Goal: Information Seeking & Learning: Understand process/instructions

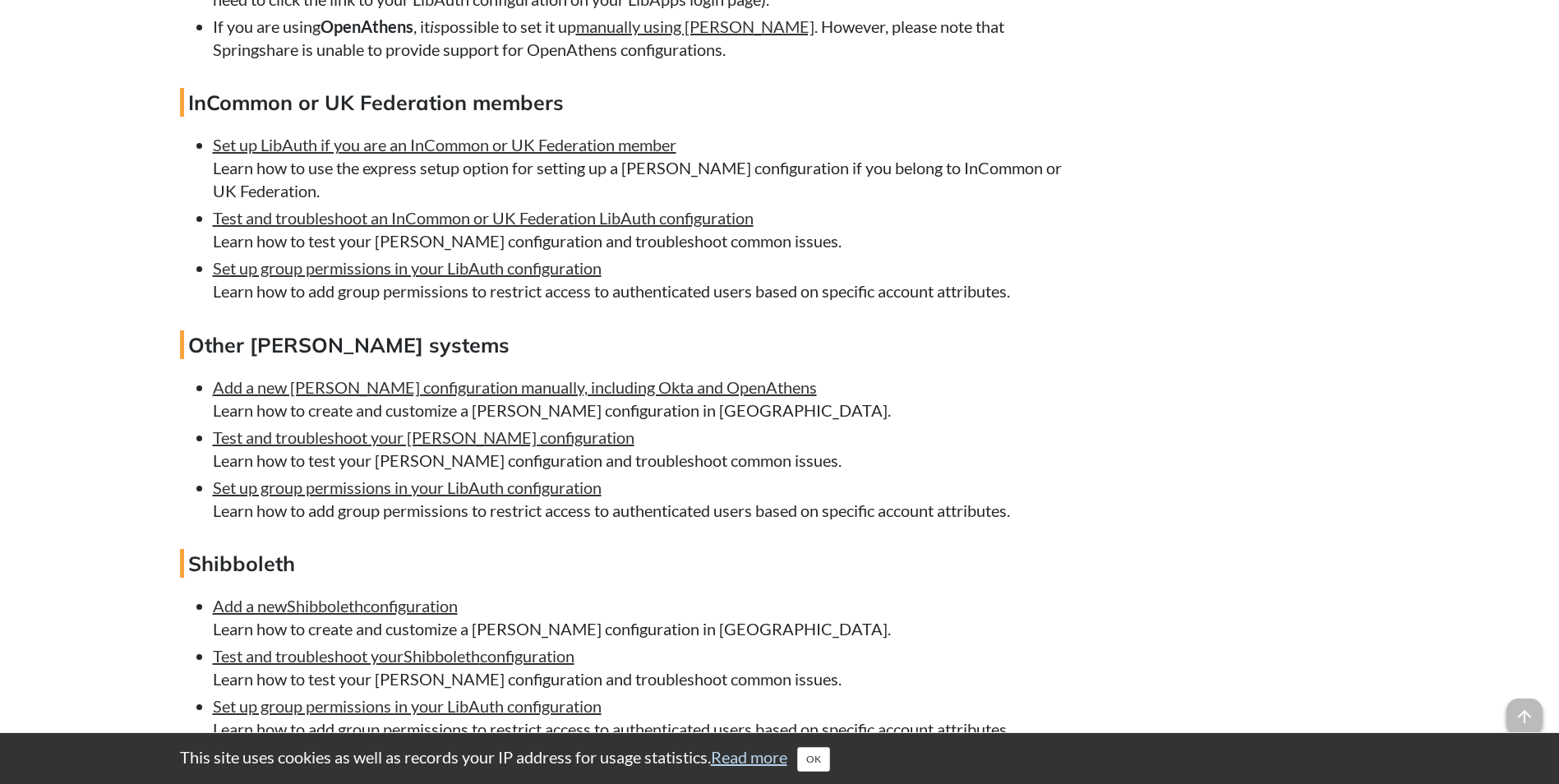
scroll to position [3368, 0]
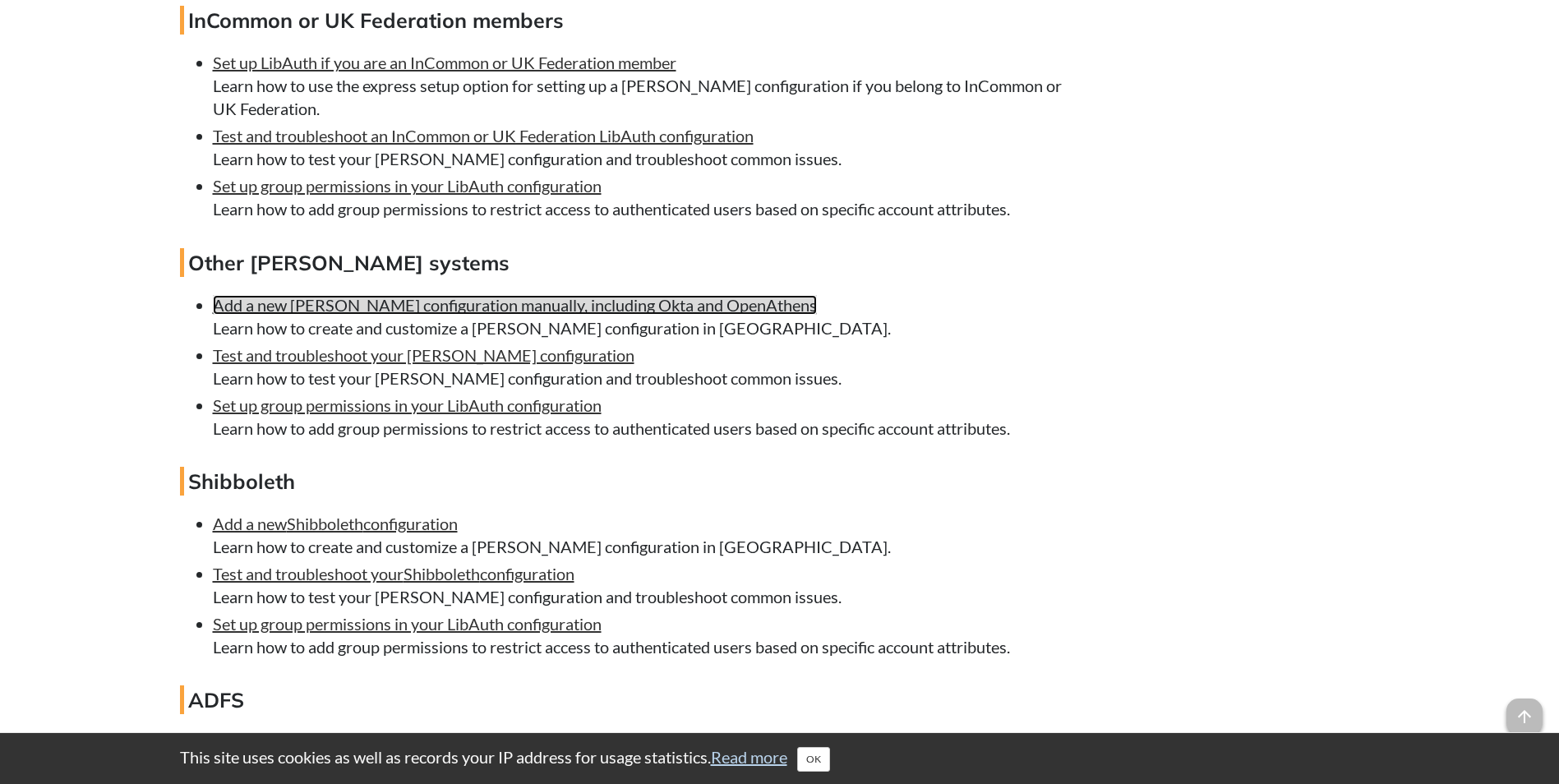
click at [565, 315] on link "Add a new [PERSON_NAME] configuration manually, including Okta and OpenAthens" at bounding box center [514, 305] width 604 height 20
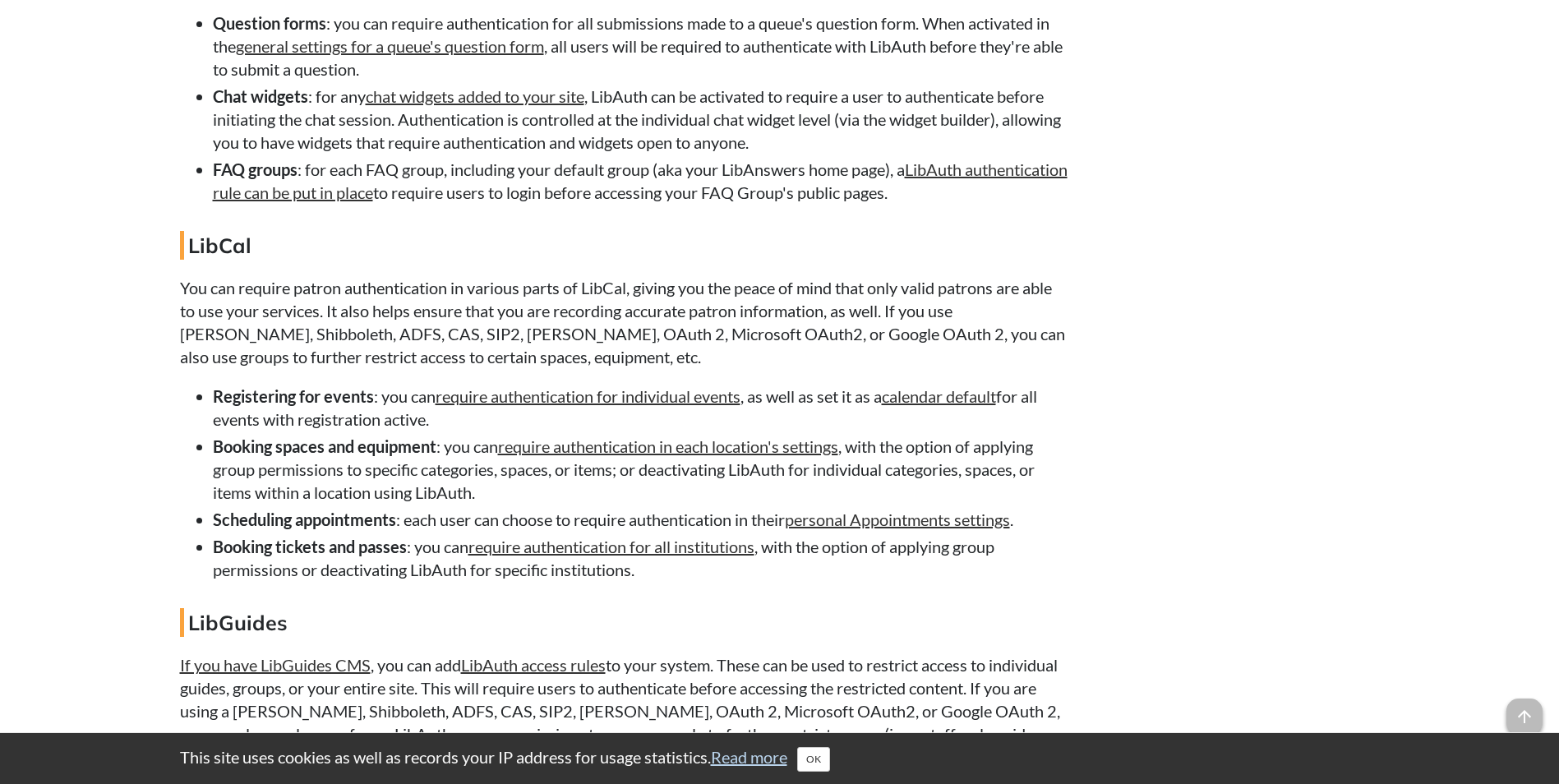
scroll to position [12570, 0]
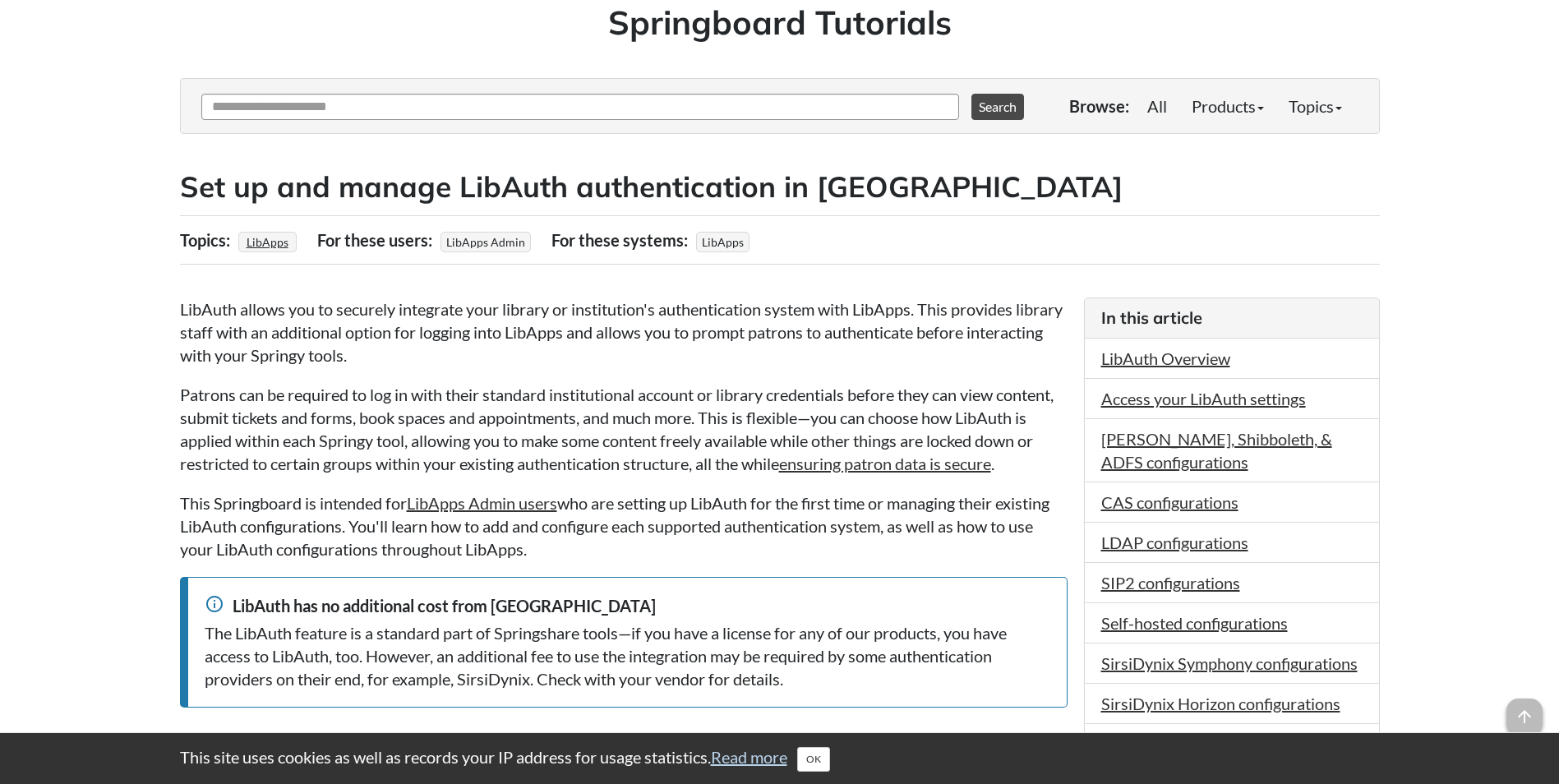
scroll to position [164, 0]
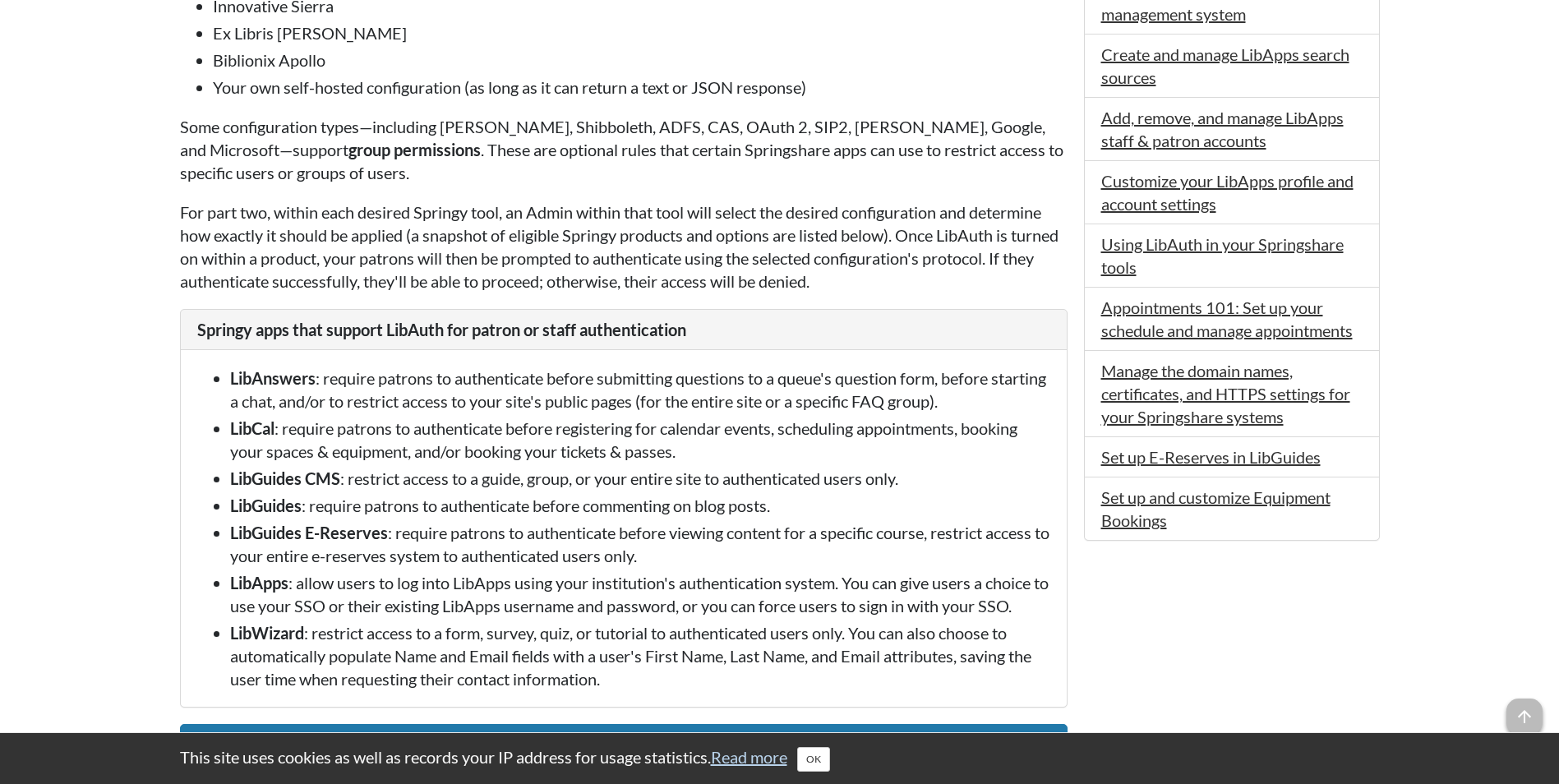
scroll to position [1396, 0]
